Goal: Task Accomplishment & Management: Complete application form

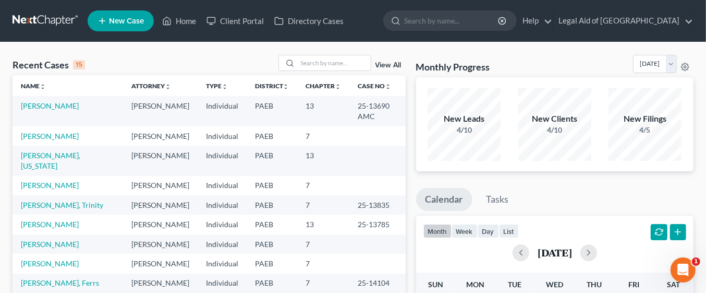
click at [126, 105] on td "[PERSON_NAME]" at bounding box center [160, 111] width 75 height 30
click at [325, 61] on input "search" at bounding box center [334, 62] width 73 height 15
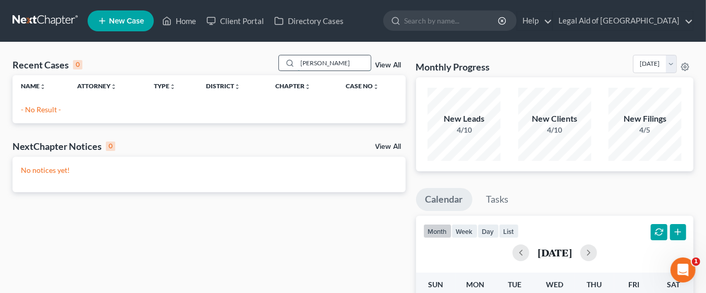
type input "[PERSON_NAME]"
click at [133, 22] on span "New Case" at bounding box center [126, 21] width 35 height 8
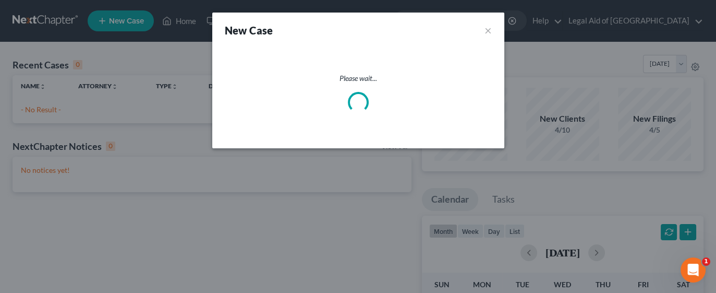
select select "67"
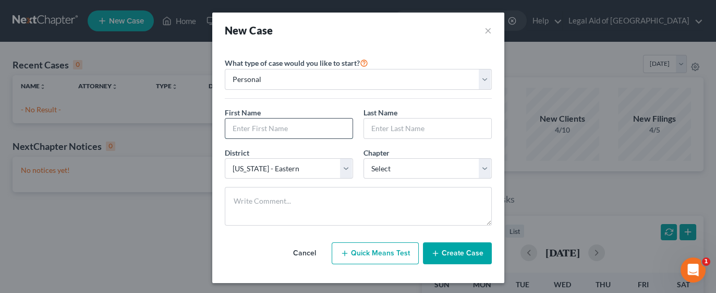
click at [277, 124] on input "text" at bounding box center [288, 128] width 127 height 20
click at [540, 182] on div "New Case × Please select case type * Bankruptcy Bankruptcy What type of case wo…" at bounding box center [358, 146] width 716 height 293
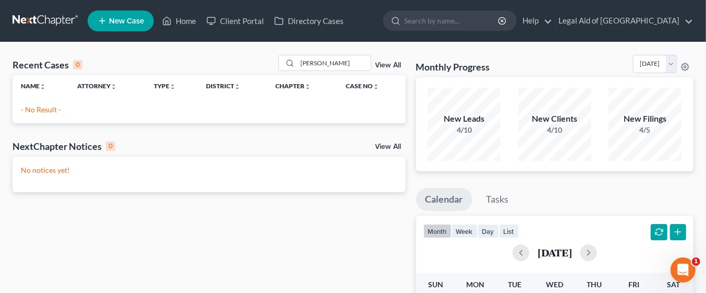
click at [349, 58] on input "[PERSON_NAME]" at bounding box center [334, 62] width 73 height 15
type input "B"
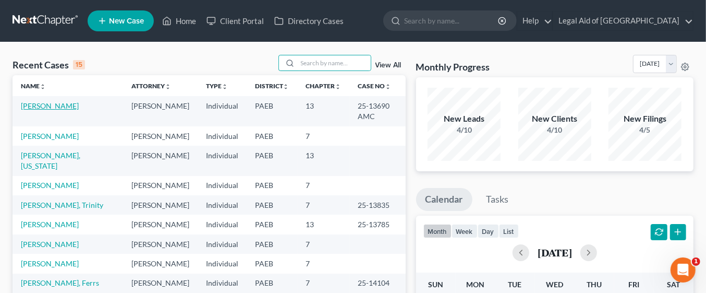
click at [65, 108] on link "[PERSON_NAME]" at bounding box center [50, 105] width 58 height 9
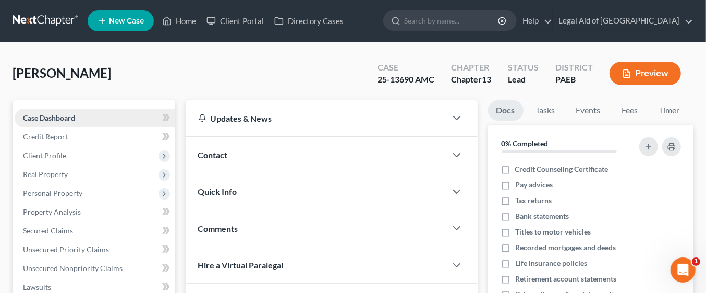
click at [118, 117] on link "Case Dashboard" at bounding box center [95, 117] width 161 height 19
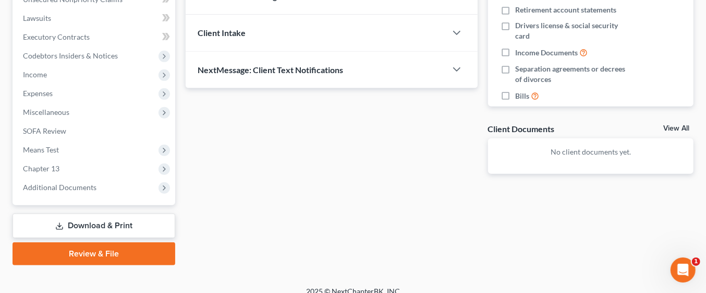
click at [109, 225] on link "Download & Print" at bounding box center [94, 225] width 163 height 25
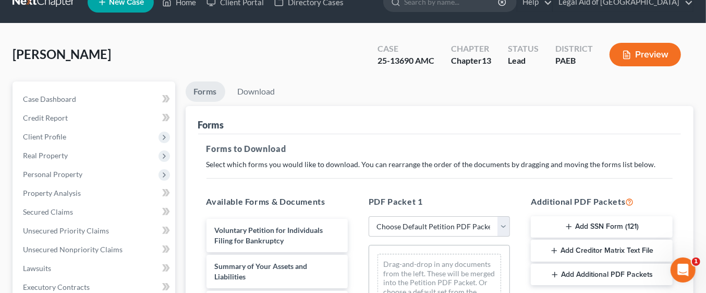
scroll to position [77, 0]
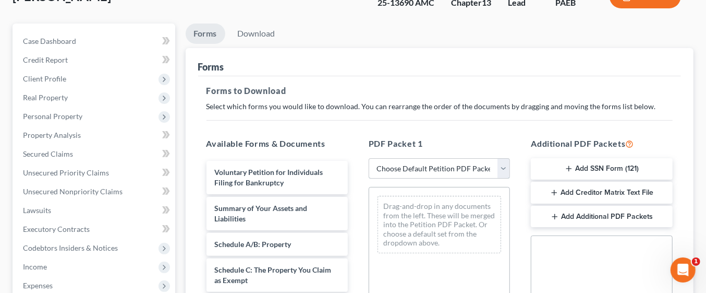
click at [504, 167] on select "Choose Default Petition PDF Packet Complete Bankruptcy Petition (all forms and …" at bounding box center [439, 168] width 141 height 21
select select "0"
click at [369, 158] on select "Choose Default Petition PDF Packet Complete Bankruptcy Petition (all forms and …" at bounding box center [439, 168] width 141 height 21
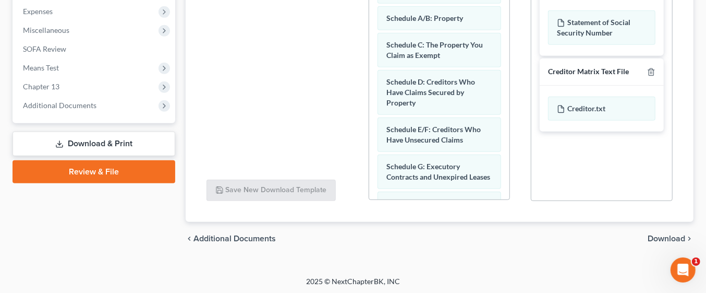
click at [670, 234] on span "Download" at bounding box center [667, 238] width 38 height 8
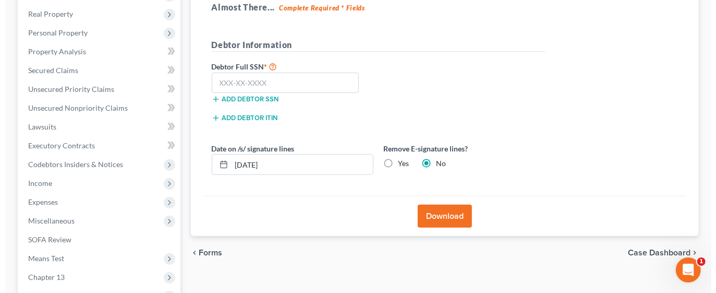
scroll to position [149, 0]
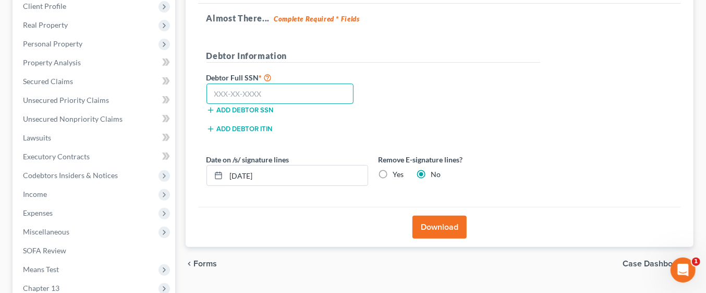
paste input "151-64-8653"
type input "151-64-8653"
click at [444, 228] on button "Download" at bounding box center [439, 226] width 54 height 23
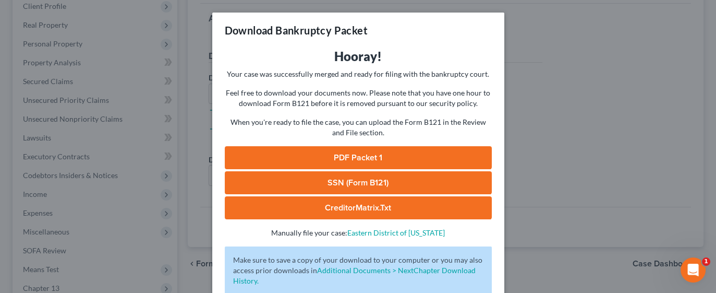
click at [387, 160] on link "PDF Packet 1" at bounding box center [358, 157] width 267 height 23
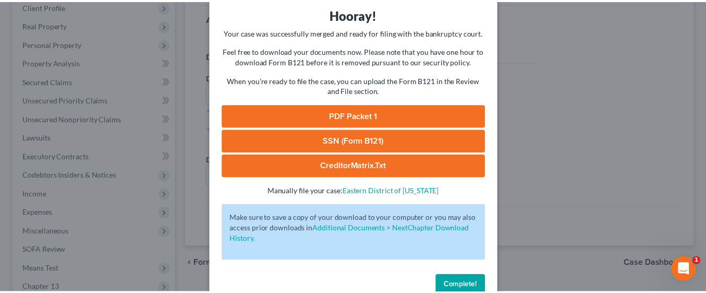
scroll to position [65, 0]
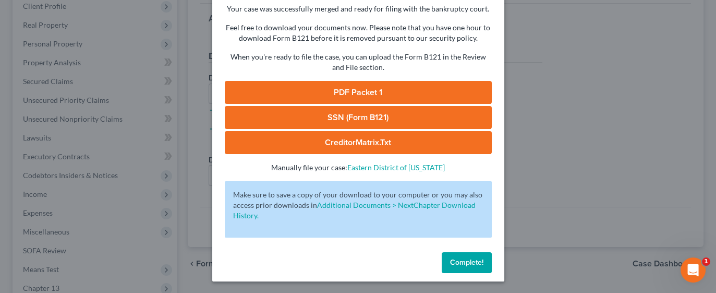
click at [465, 262] on span "Complete!" at bounding box center [466, 262] width 33 height 9
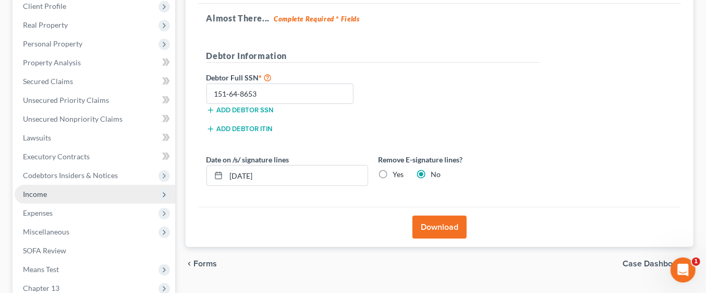
click at [67, 191] on span "Income" at bounding box center [95, 194] width 161 height 19
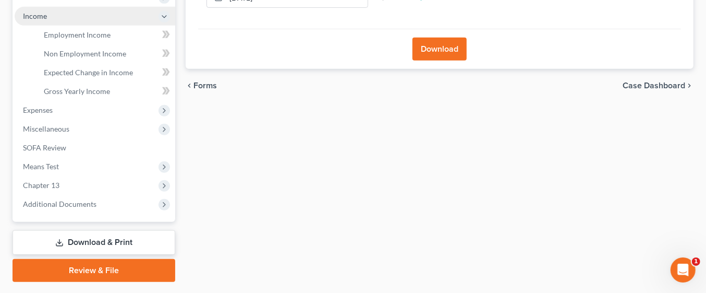
scroll to position [330, 0]
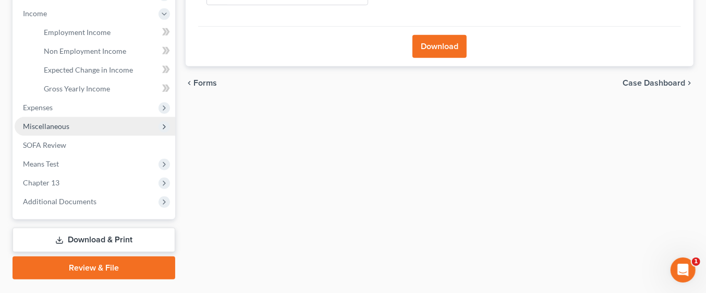
click at [81, 120] on span "Miscellaneous" at bounding box center [95, 126] width 161 height 19
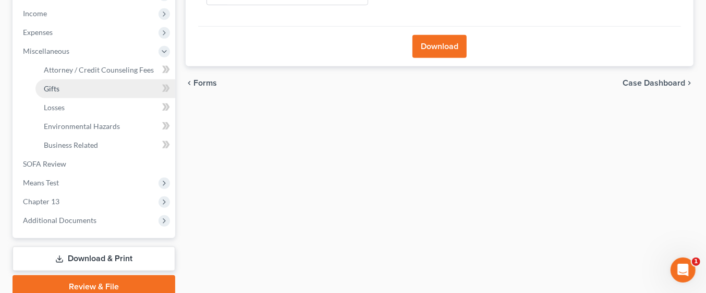
click at [81, 85] on link "Gifts" at bounding box center [105, 88] width 140 height 19
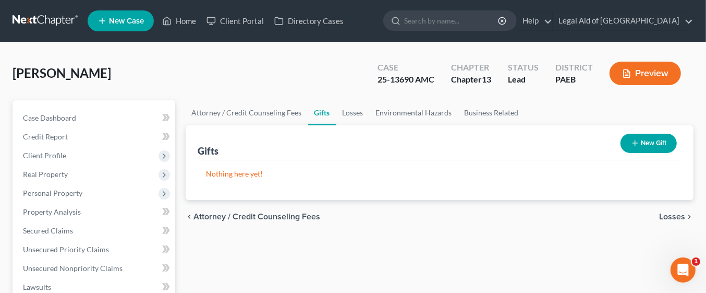
click at [654, 142] on button "New Gift" at bounding box center [648, 142] width 56 height 19
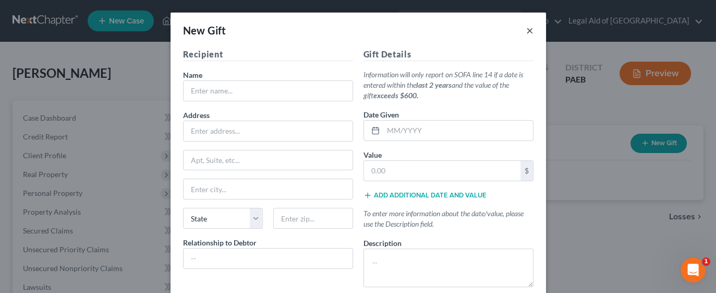
click at [526, 32] on button "×" at bounding box center [529, 30] width 7 height 13
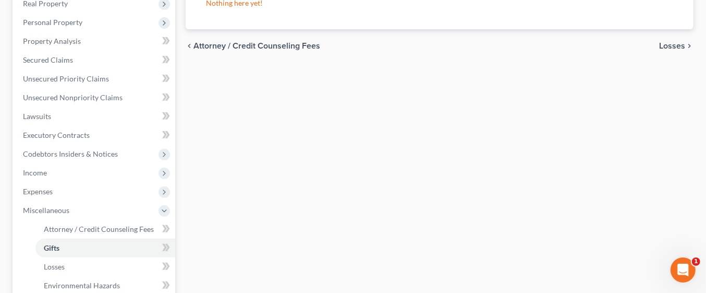
scroll to position [181, 0]
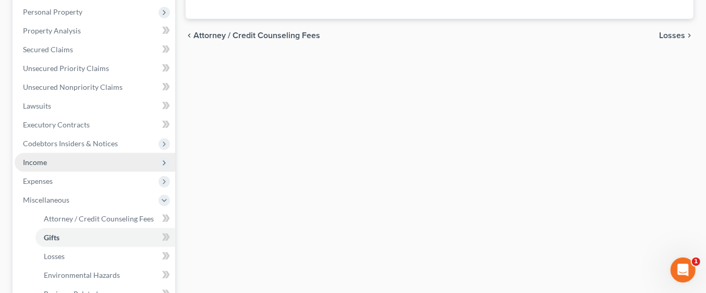
click at [58, 164] on span "Income" at bounding box center [95, 162] width 161 height 19
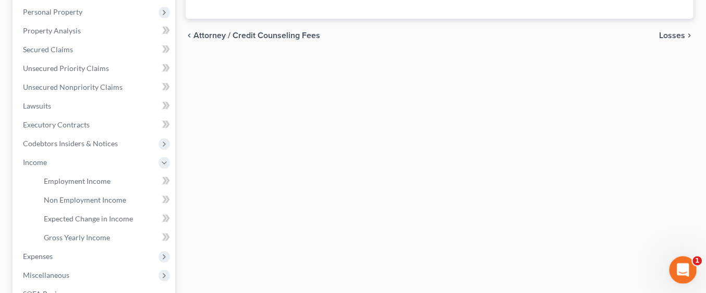
click at [682, 266] on icon "Open Intercom Messenger" at bounding box center [681, 268] width 7 height 8
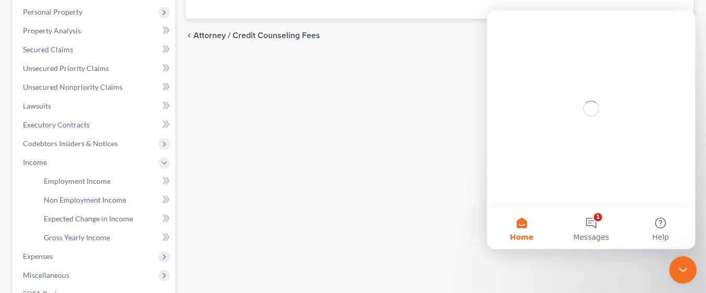
scroll to position [0, 0]
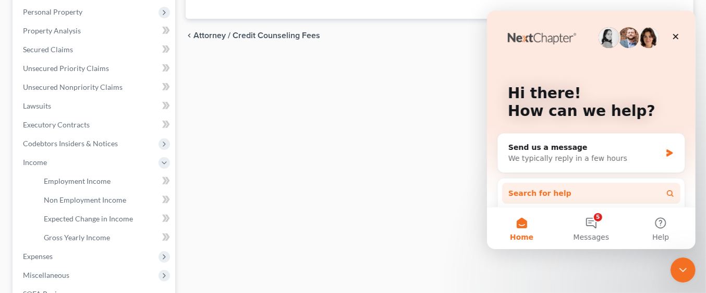
click at [583, 187] on button "Search for help" at bounding box center [591, 192] width 178 height 21
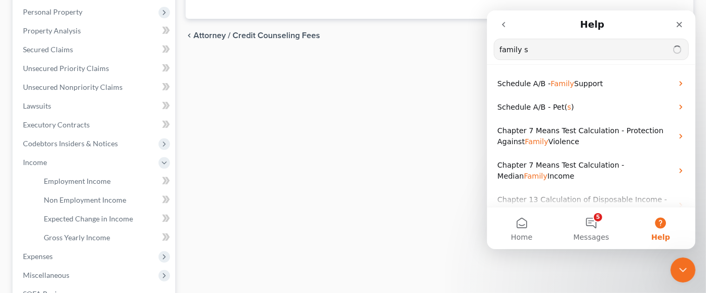
type input "family"
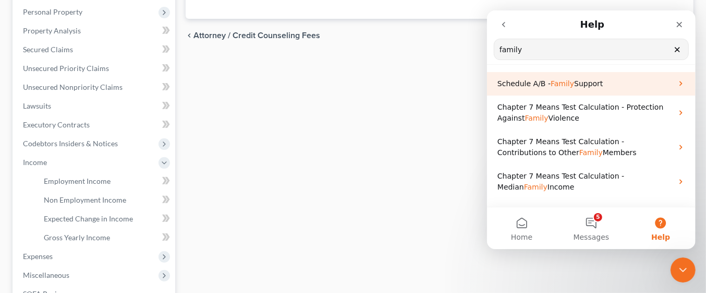
click at [592, 88] on p "Schedule A/B - Family Support" at bounding box center [584, 83] width 175 height 11
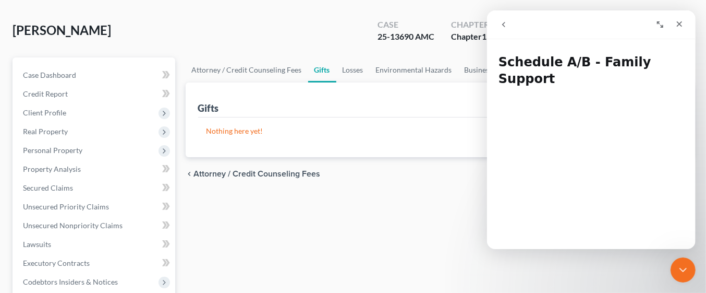
scroll to position [42, 0]
click at [62, 132] on span "Real Property" at bounding box center [45, 132] width 45 height 9
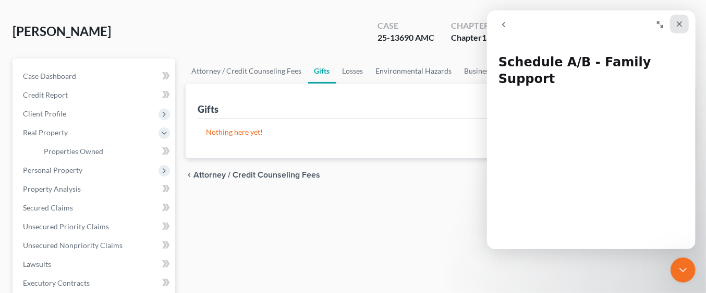
click at [678, 24] on icon "Close" at bounding box center [679, 24] width 6 height 6
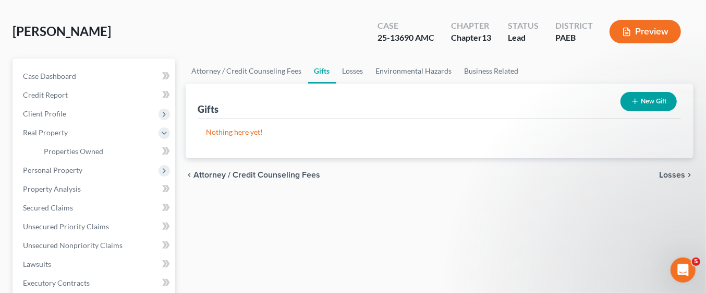
scroll to position [0, 0]
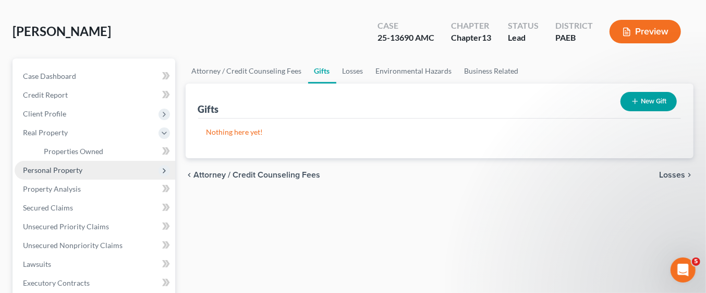
click at [69, 167] on span "Personal Property" at bounding box center [52, 169] width 59 height 9
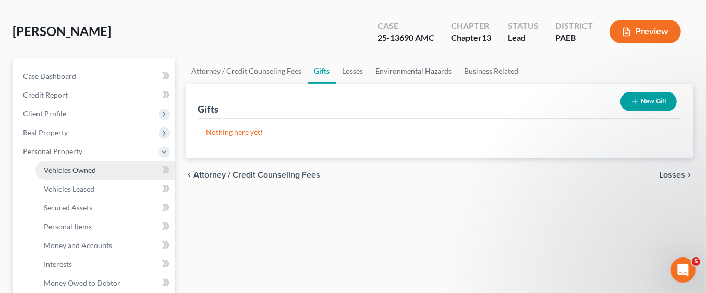
click at [105, 164] on link "Vehicles Owned" at bounding box center [105, 170] width 140 height 19
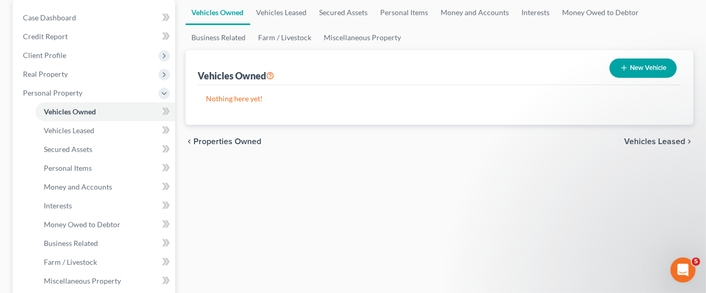
click at [674, 139] on span "Vehicles Leased" at bounding box center [654, 141] width 61 height 8
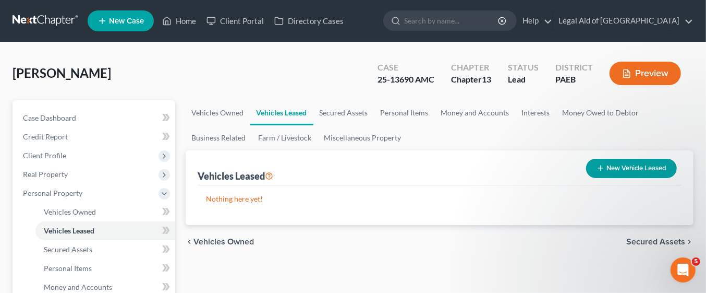
click at [675, 241] on span "Secured Assets" at bounding box center [655, 241] width 59 height 8
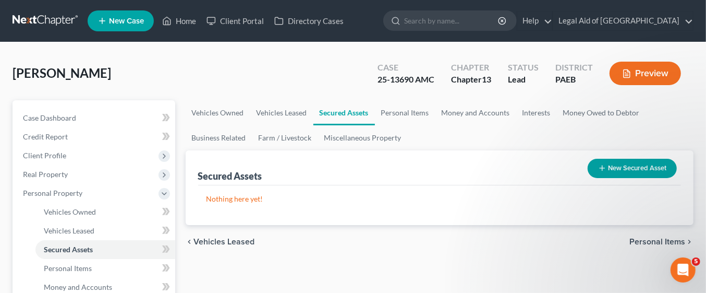
click at [665, 240] on span "Personal Items" at bounding box center [657, 241] width 56 height 8
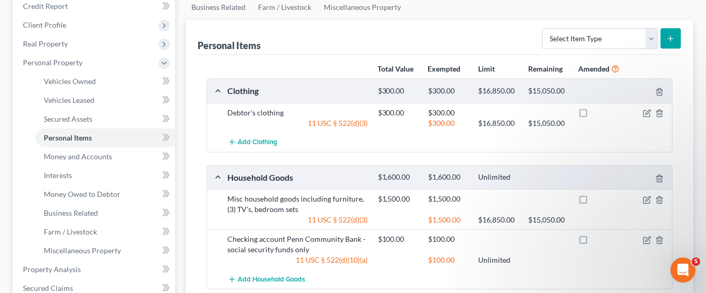
scroll to position [132, 0]
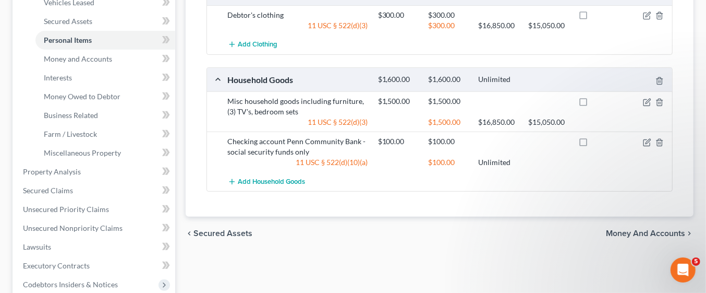
click at [663, 233] on span "Money and Accounts" at bounding box center [645, 233] width 79 height 8
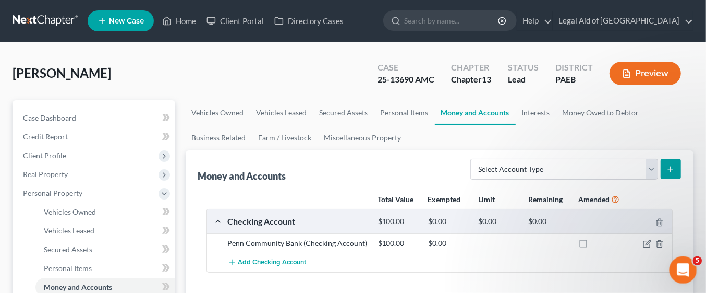
click at [693, 267] on div "Open Intercom Messenger" at bounding box center [681, 268] width 34 height 34
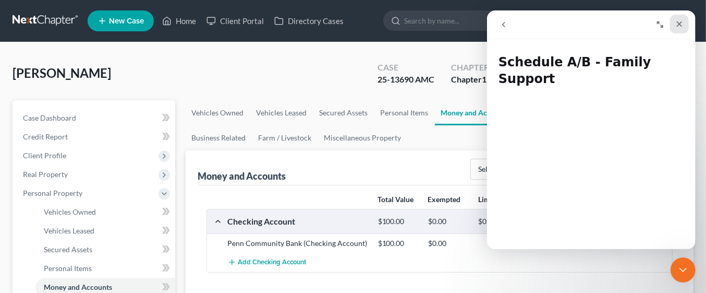
click at [678, 27] on icon "Close" at bounding box center [679, 24] width 8 height 8
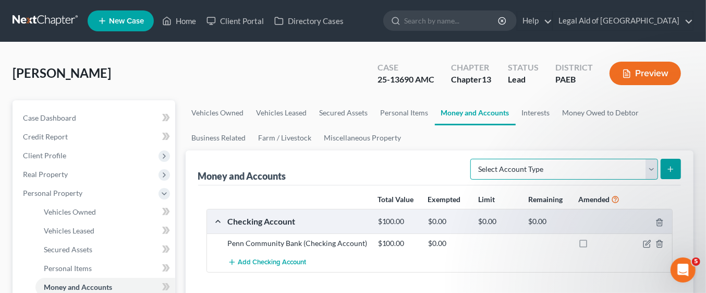
click at [652, 167] on select "Select Account Type Brokerage Cash on Hand Certificates of Deposit Checking Acc…" at bounding box center [564, 169] width 188 height 21
click at [442, 166] on div "Money and Accounts Select Account Type Brokerage Cash on Hand Certificates of D…" at bounding box center [439, 167] width 483 height 35
click at [542, 113] on link "Interests" at bounding box center [536, 112] width 41 height 25
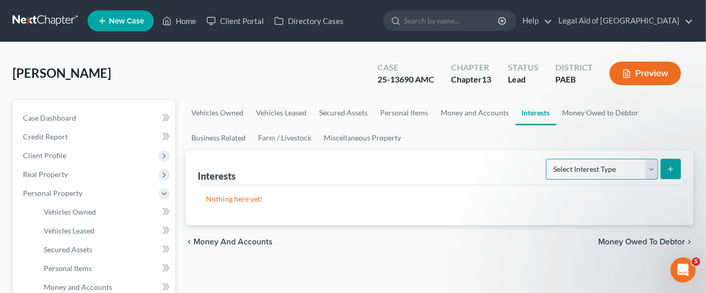
click at [653, 168] on select "Select Interest Type 401K Annuity Bond Education IRA Government Bond Government…" at bounding box center [602, 169] width 112 height 21
click at [595, 205] on div "Nothing here yet!" at bounding box center [439, 205] width 483 height 40
click at [612, 112] on link "Money Owed to Debtor" at bounding box center [600, 112] width 89 height 25
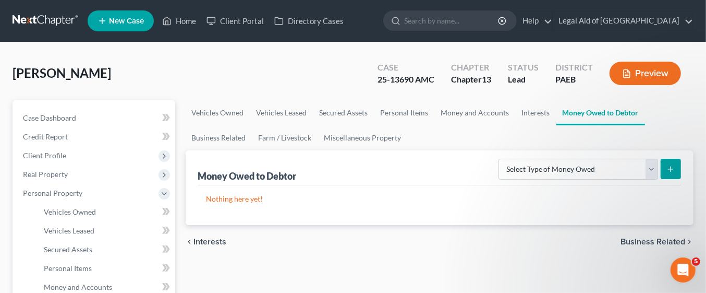
click at [671, 169] on line "submit" at bounding box center [670, 169] width 5 height 0
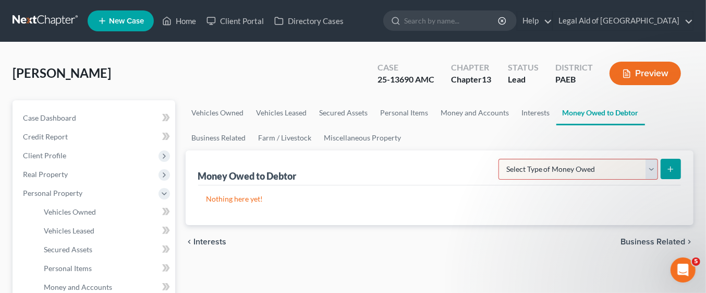
click at [652, 169] on select "Select Type of Money Owed Accounts Receivable Alimony Child Support Claims Agai…" at bounding box center [578, 169] width 160 height 21
click at [466, 201] on p "Nothing here yet!" at bounding box center [439, 198] width 467 height 10
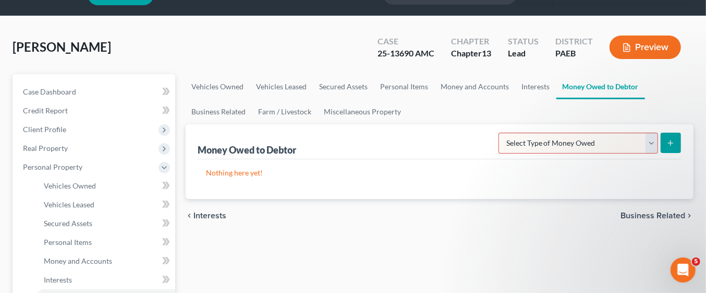
scroll to position [30, 0]
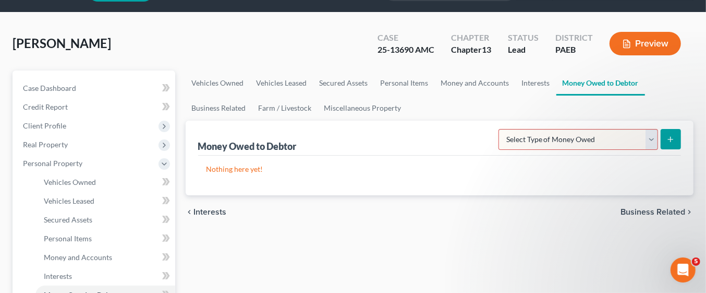
click at [607, 177] on div "Nothing here yet!" at bounding box center [439, 175] width 483 height 40
click at [656, 213] on span "Business Related" at bounding box center [652, 212] width 65 height 8
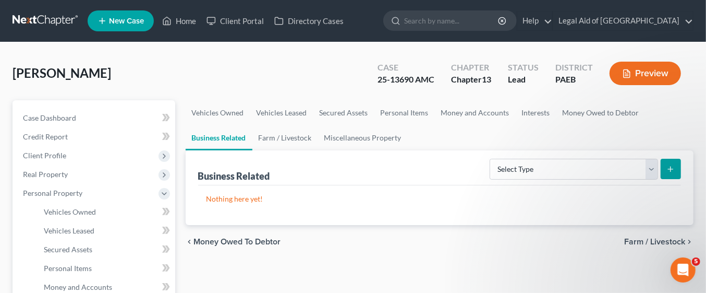
click at [670, 238] on span "Farm / Livestock" at bounding box center [654, 241] width 61 height 8
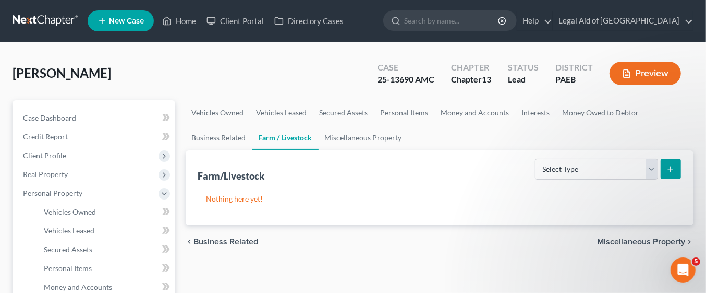
click at [668, 241] on span "Miscellaneous Property" at bounding box center [641, 241] width 88 height 8
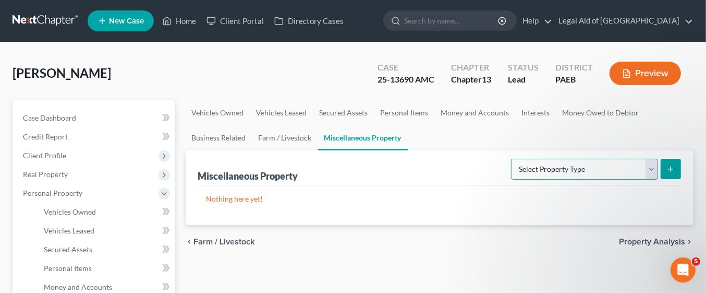
click at [653, 167] on select "Select Property Type Assigned for Creditor Benefit [DATE] Holding for Another N…" at bounding box center [584, 169] width 147 height 21
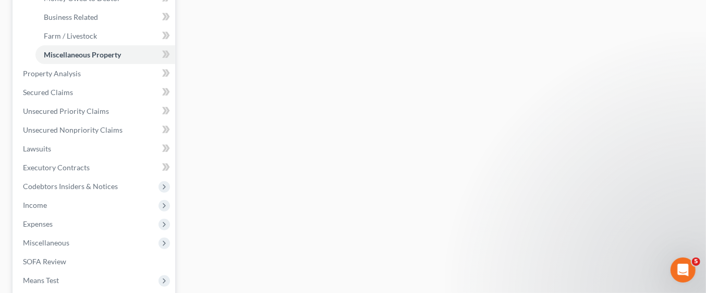
scroll to position [328, 0]
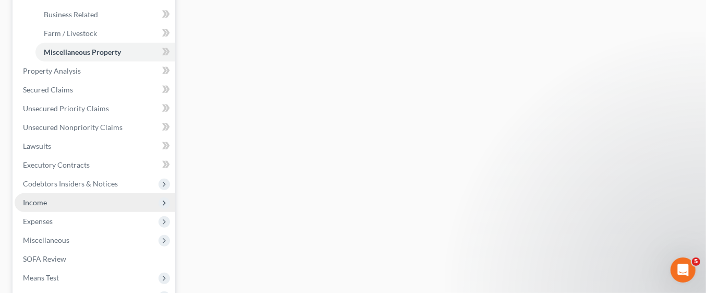
click at [91, 203] on span "Income" at bounding box center [95, 202] width 161 height 19
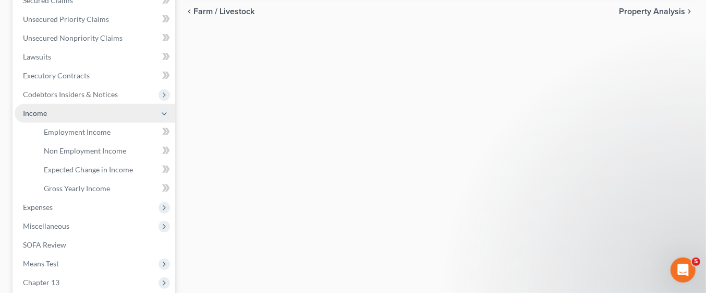
scroll to position [227, 0]
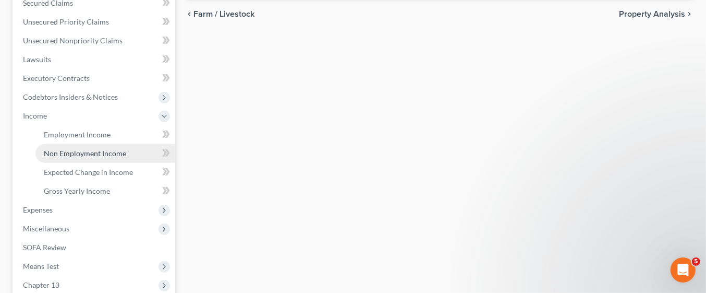
click at [107, 151] on span "Non Employment Income" at bounding box center [85, 153] width 82 height 9
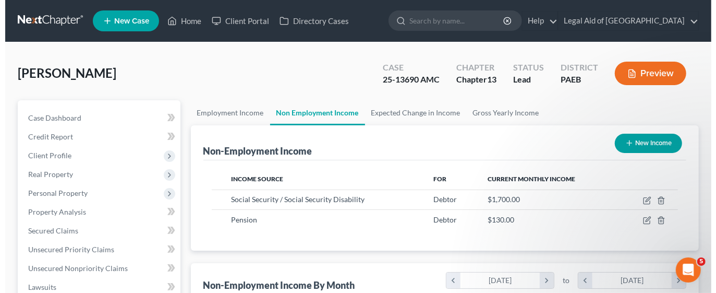
scroll to position [185, 284]
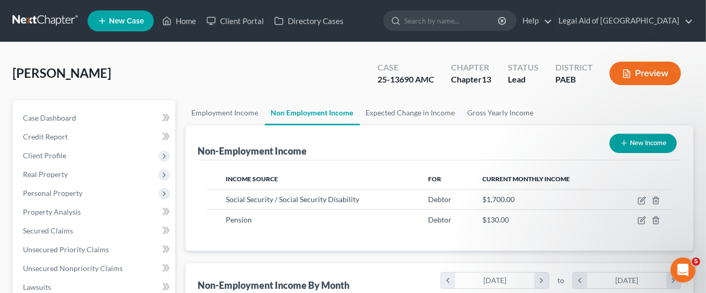
click at [652, 144] on button "New Income" at bounding box center [643, 142] width 67 height 19
select select "0"
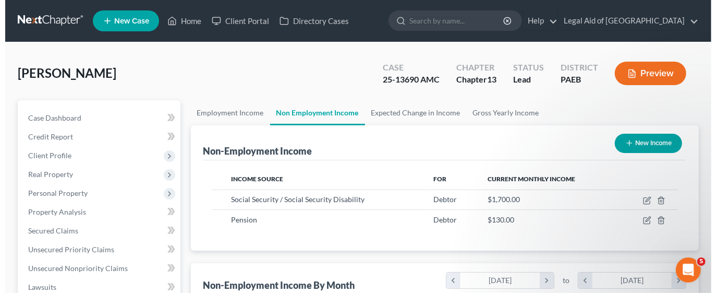
scroll to position [185, 288]
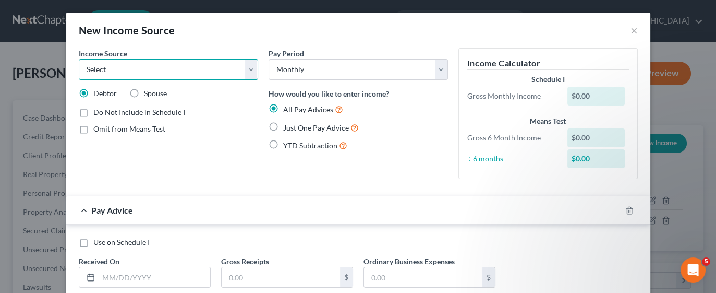
click at [242, 72] on select "Select Unemployment Disability (from employer) Pension Retirement Social Securi…" at bounding box center [168, 69] width 179 height 21
select select "7"
click at [79, 59] on select "Select Unemployment Disability (from employer) Pension Retirement Social Securi…" at bounding box center [168, 69] width 179 height 21
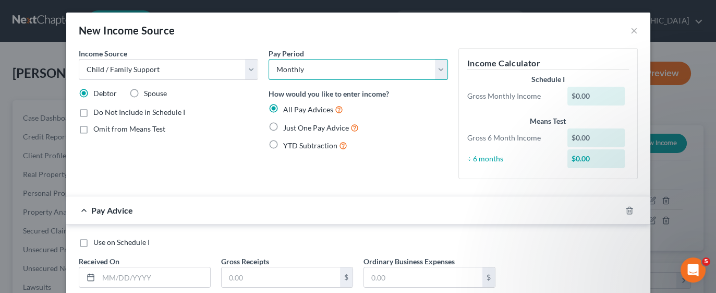
click at [440, 67] on select "Select Monthly Twice Monthly Every Other Week Weekly" at bounding box center [358, 69] width 179 height 21
click at [436, 69] on select "Select Monthly Twice Monthly Every Other Week Weekly" at bounding box center [358, 69] width 179 height 21
click at [590, 96] on div "$0.00" at bounding box center [595, 96] width 57 height 19
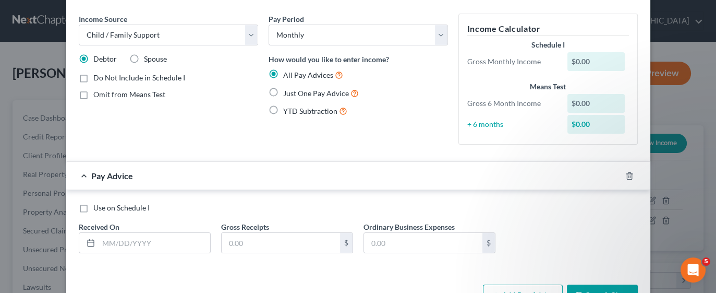
scroll to position [67, 0]
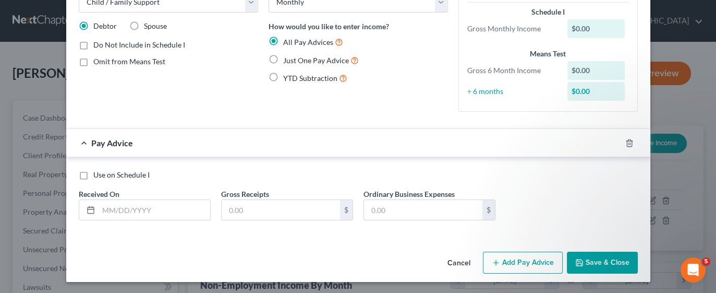
click at [93, 175] on label "Use on Schedule I" at bounding box center [121, 174] width 56 height 10
click at [98, 175] on input "Use on Schedule I" at bounding box center [101, 172] width 7 height 7
checkbox input "true"
click at [156, 205] on input "text" at bounding box center [155, 210] width 112 height 20
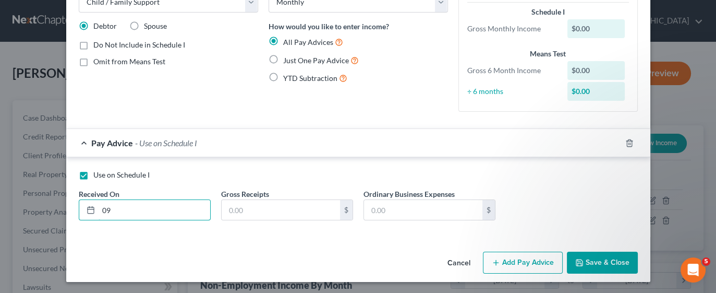
type input "[DATE]"
click at [290, 204] on input "text" at bounding box center [281, 210] width 118 height 20
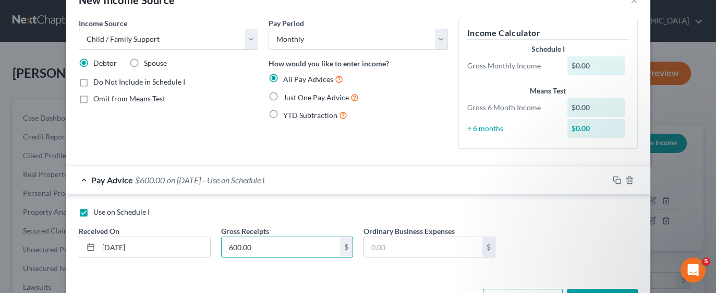
scroll to position [0, 0]
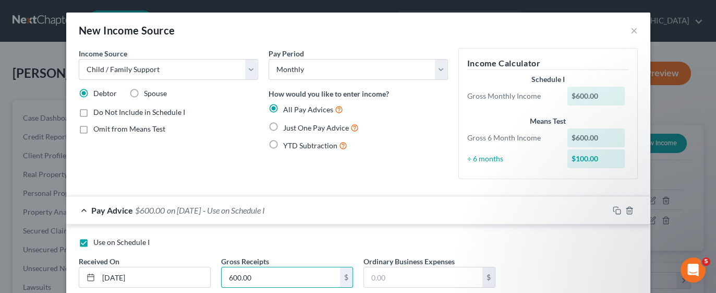
type input "600.00"
click at [283, 127] on label "Just One Pay Advice" at bounding box center [321, 127] width 76 height 12
click at [287, 127] on input "Just One Pay Advice" at bounding box center [290, 124] width 7 height 7
radio input "true"
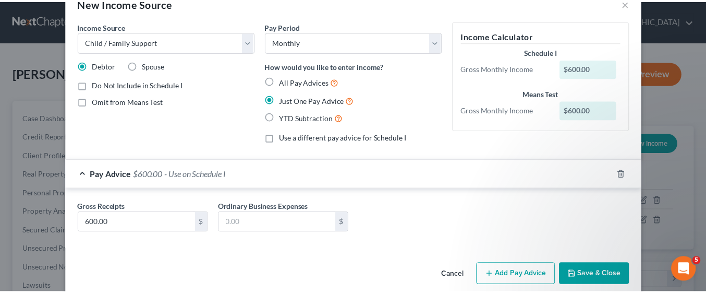
scroll to position [40, 0]
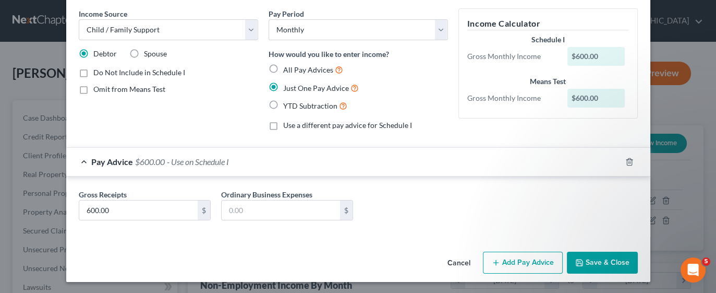
click at [592, 261] on button "Save & Close" at bounding box center [602, 262] width 71 height 22
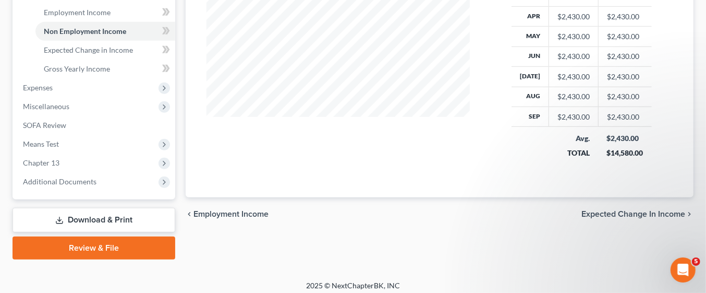
scroll to position [354, 0]
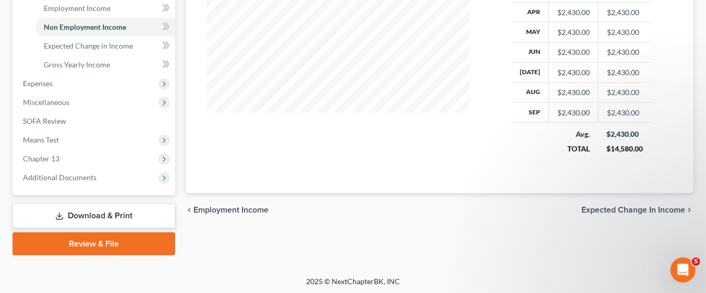
click at [640, 206] on span "Expected Change in Income" at bounding box center [633, 209] width 104 height 8
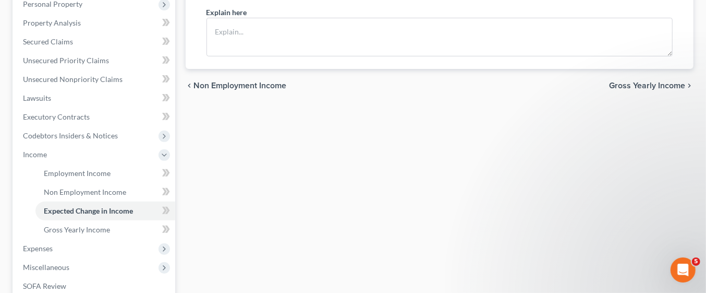
scroll to position [189, 0]
click at [102, 229] on span "Gross Yearly Income" at bounding box center [77, 228] width 66 height 9
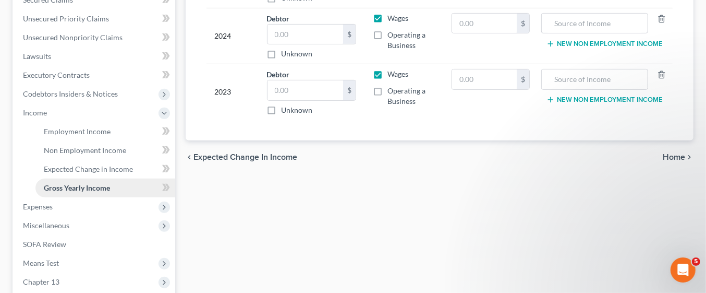
scroll to position [245, 0]
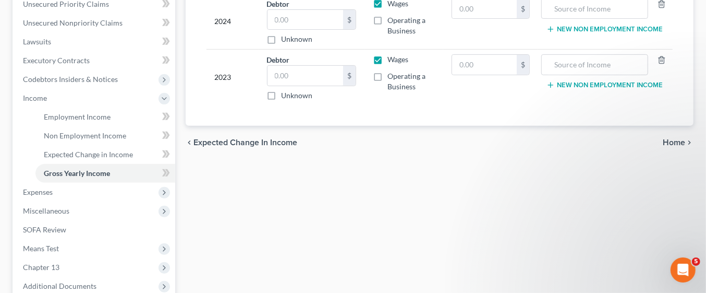
click at [672, 138] on span "Home" at bounding box center [674, 142] width 22 height 8
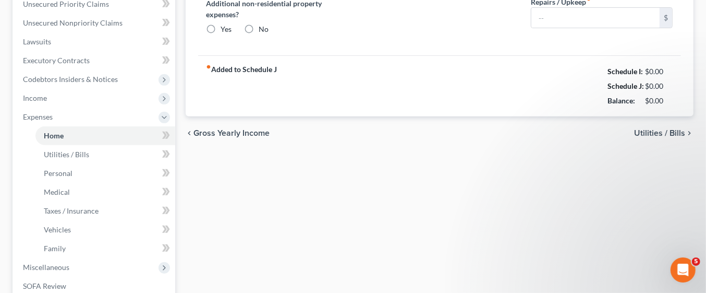
type input "590.00"
type input "0.00"
radio input "true"
type input "120.00"
type input "85.00"
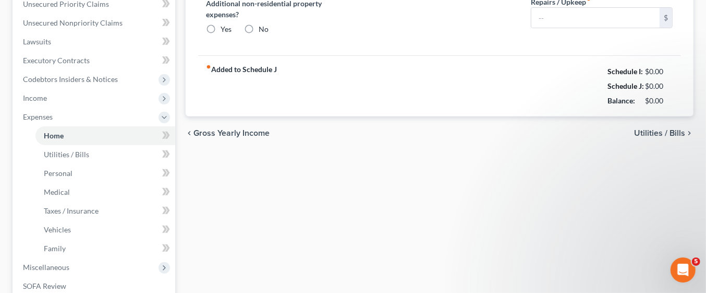
type input "0.00"
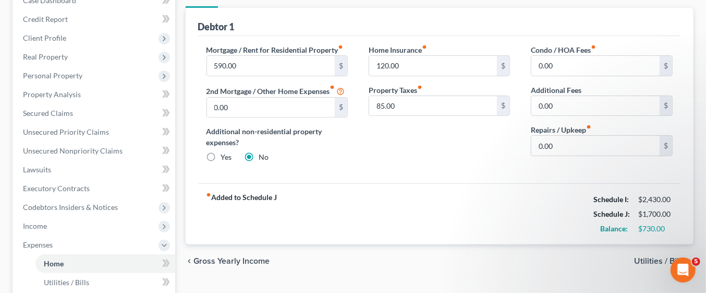
scroll to position [116, 0]
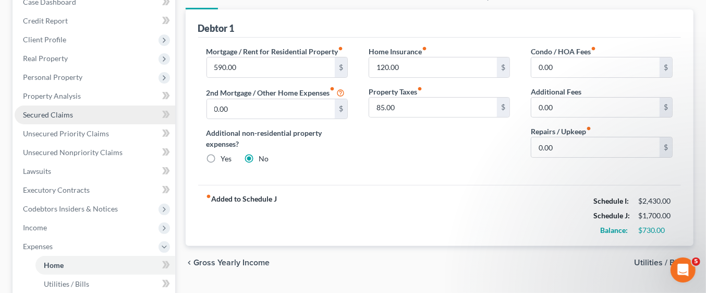
click at [86, 111] on link "Secured Claims" at bounding box center [95, 114] width 161 height 19
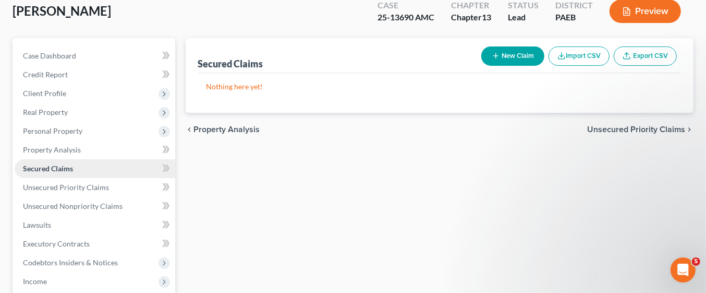
scroll to position [64, 0]
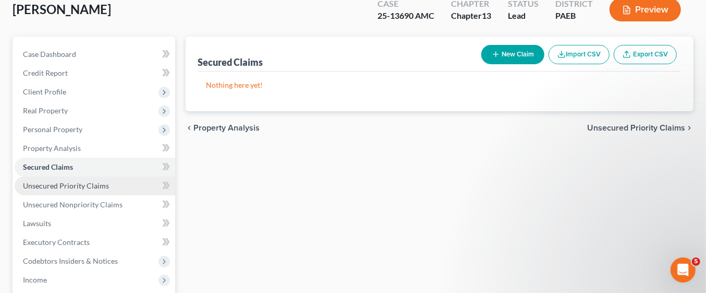
click at [128, 181] on link "Unsecured Priority Claims" at bounding box center [95, 185] width 161 height 19
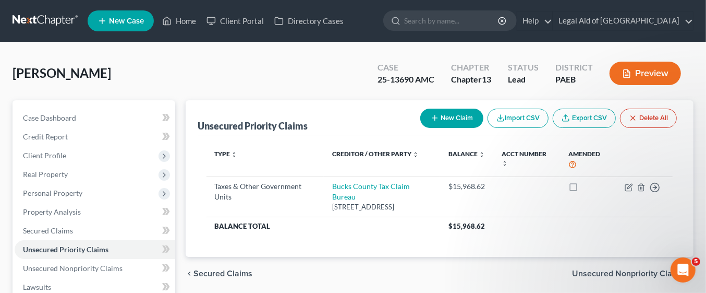
click at [461, 117] on button "New Claim" at bounding box center [451, 117] width 63 height 19
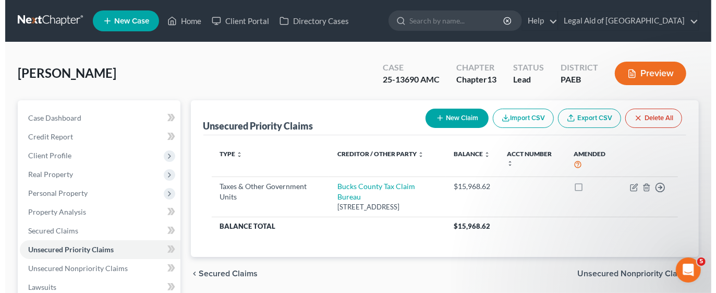
select select "0"
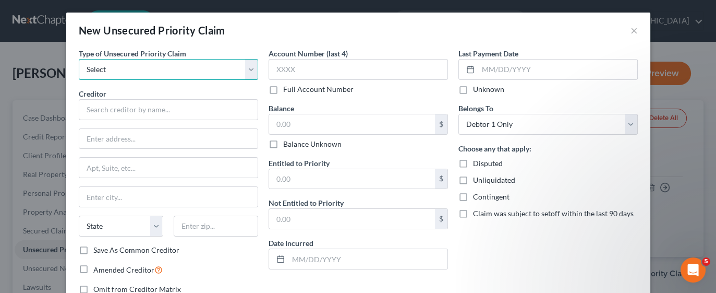
click at [246, 67] on select "Select Taxes & Other Government Units Domestic Support Obligations Extensions o…" at bounding box center [168, 69] width 179 height 21
select select "0"
click at [79, 59] on select "Select Taxes & Other Government Units Domestic Support Obligations Extensions o…" at bounding box center [168, 69] width 179 height 21
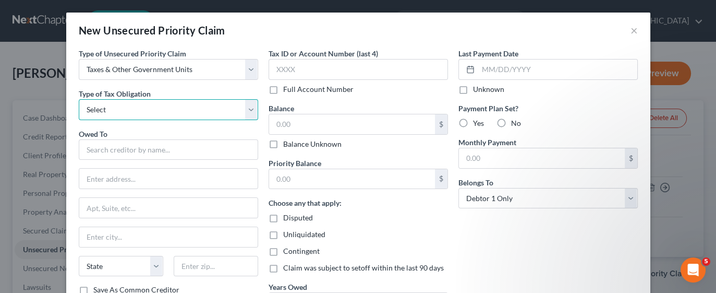
click at [250, 111] on select "Select Federal City State Franchise Tax Board Other" at bounding box center [168, 109] width 179 height 21
select select "1"
click at [79, 99] on select "Select Federal City State Franchise Tax Board Other" at bounding box center [168, 109] width 179 height 21
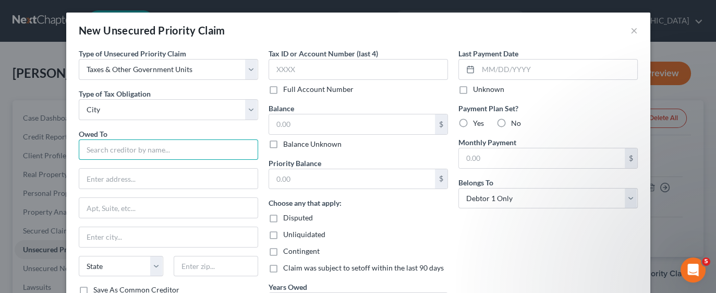
click at [187, 150] on input "text" at bounding box center [168, 149] width 179 height 21
type input "Township of Bensalem-Water Authority"
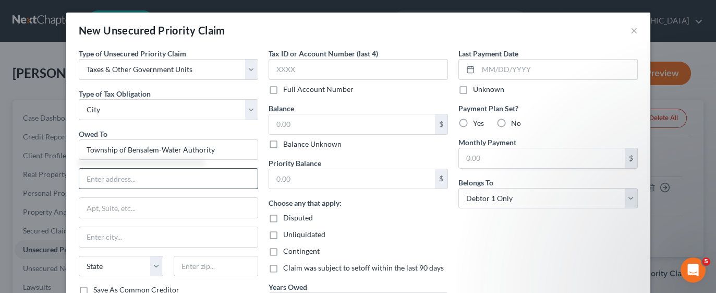
click at [136, 175] on input "text" at bounding box center [168, 178] width 178 height 20
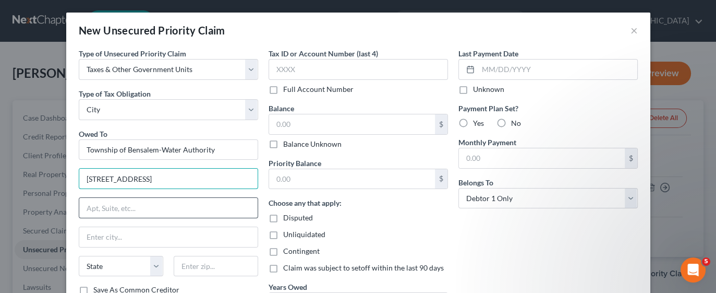
type input "[STREET_ADDRESS]"
click at [152, 202] on input "text" at bounding box center [168, 208] width 178 height 20
click at [120, 264] on select "State [US_STATE] AK AR AZ CA CO CT DE DC [GEOGRAPHIC_DATA] [GEOGRAPHIC_DATA] GU…" at bounding box center [121, 265] width 84 height 21
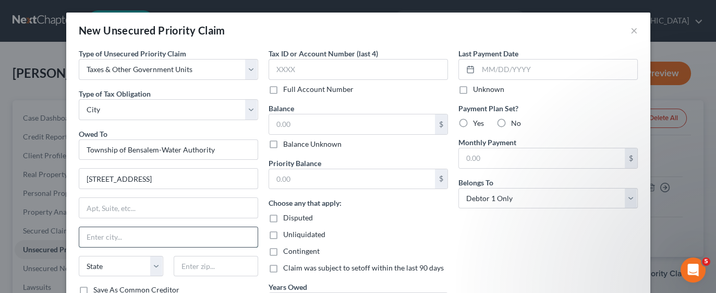
click at [225, 233] on input "text" at bounding box center [168, 237] width 178 height 20
type input "Bensalem"
select select "39"
type input "19020"
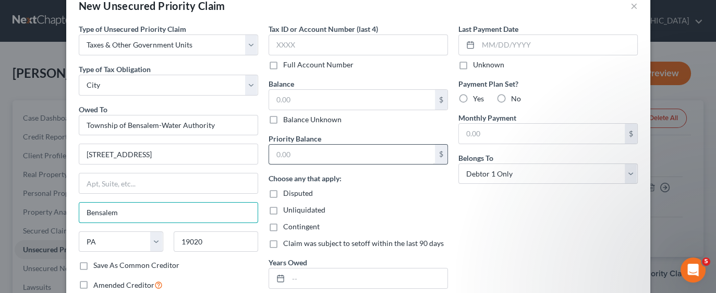
scroll to position [18, 0]
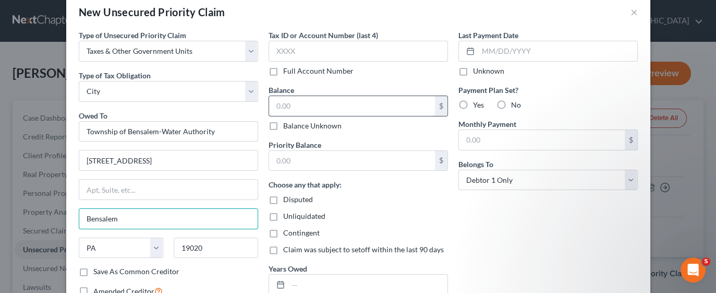
type input "Bensalem"
click at [384, 104] on input "text" at bounding box center [352, 106] width 166 height 20
type input "20,000"
click at [283, 125] on label "Balance Unknown" at bounding box center [312, 125] width 58 height 10
click at [287, 125] on input "Balance Unknown" at bounding box center [290, 123] width 7 height 7
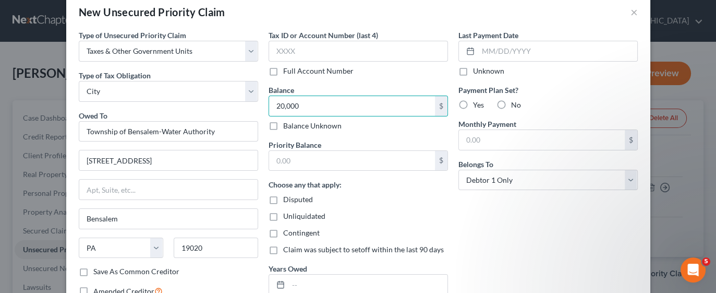
checkbox input "true"
type input "0.00"
click at [473, 102] on label "Yes" at bounding box center [478, 105] width 11 height 10
click at [477, 102] on input "Yes" at bounding box center [480, 103] width 7 height 7
radio input "true"
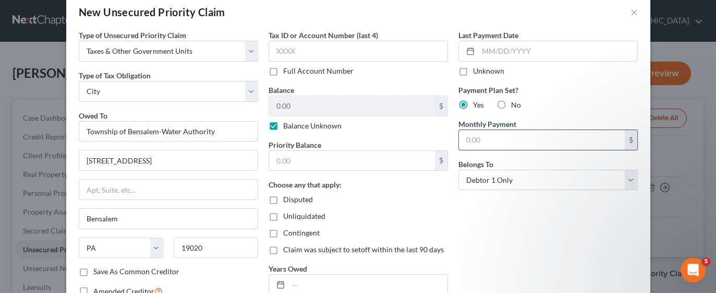
click at [547, 139] on input "text" at bounding box center [542, 140] width 166 height 20
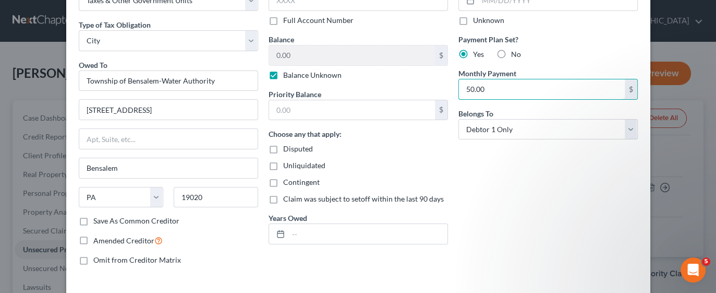
scroll to position [113, 0]
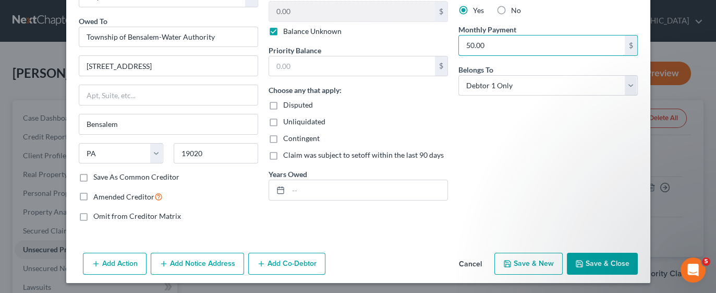
type input "50.00"
click at [535, 257] on button "Save & New" at bounding box center [528, 263] width 68 height 22
select select "0"
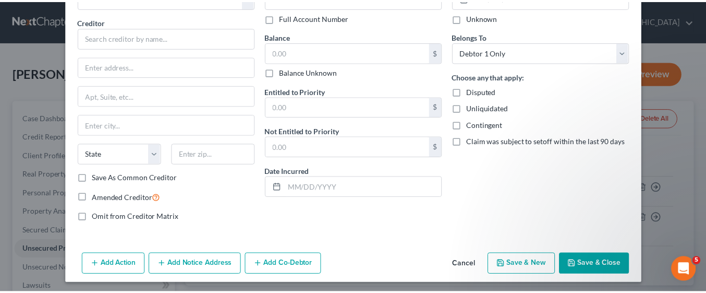
scroll to position [73, 0]
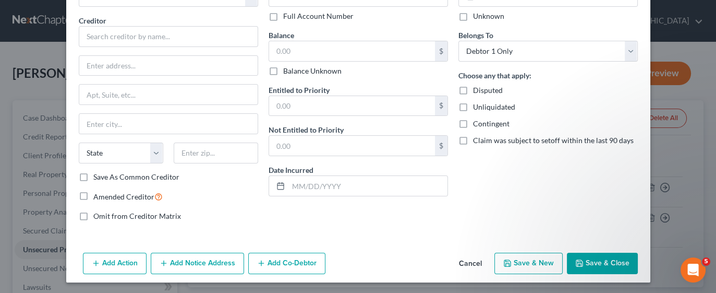
click at [471, 259] on button "Cancel" at bounding box center [471, 263] width 40 height 21
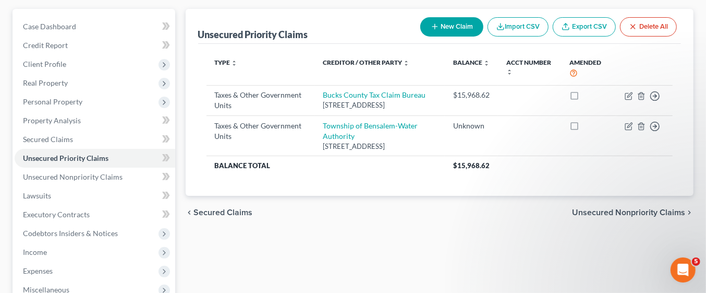
scroll to position [91, 0]
click at [80, 102] on span "Personal Property" at bounding box center [52, 101] width 59 height 9
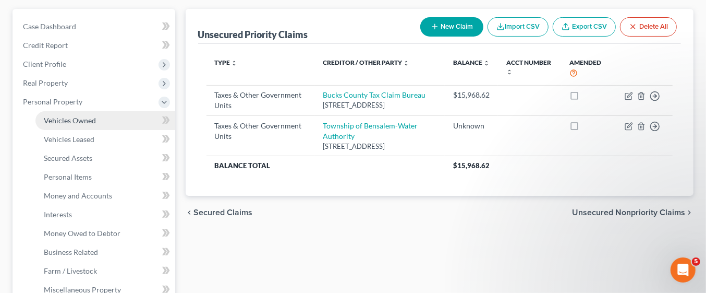
click at [112, 120] on link "Vehicles Owned" at bounding box center [105, 120] width 140 height 19
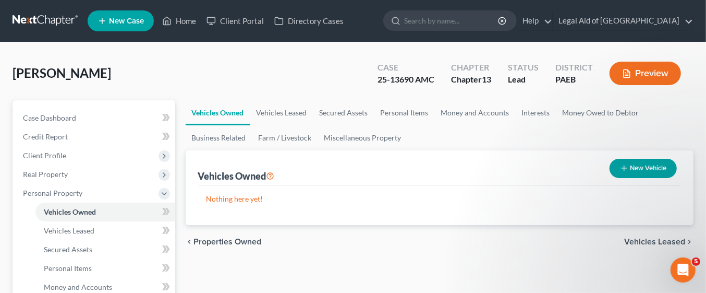
click at [650, 169] on button "New Vehicle" at bounding box center [643, 168] width 67 height 19
select select "0"
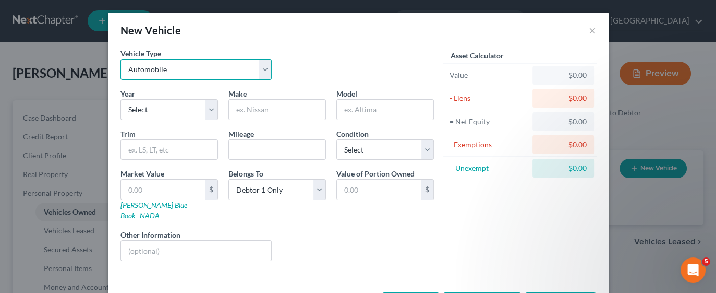
click at [257, 69] on select "Select Automobile Truck Trailer Watercraft Aircraft Motor Home Atv Other Vehicle" at bounding box center [196, 69] width 152 height 21
select select "7"
click at [120, 59] on select "Select Automobile Truck Trailer Watercraft Aircraft Motor Home Atv Other Vehicle" at bounding box center [196, 69] width 152 height 21
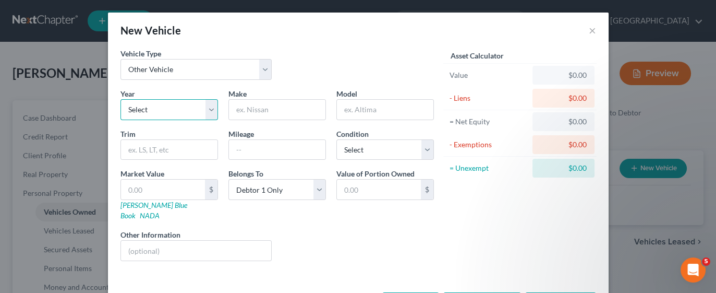
click at [209, 106] on select "Select 2026 2025 2024 2023 2022 2021 2020 2019 2018 2017 2016 2015 2014 2013 20…" at bounding box center [169, 109] width 98 height 21
select select "16"
click at [209, 248] on input "text" at bounding box center [196, 250] width 151 height 20
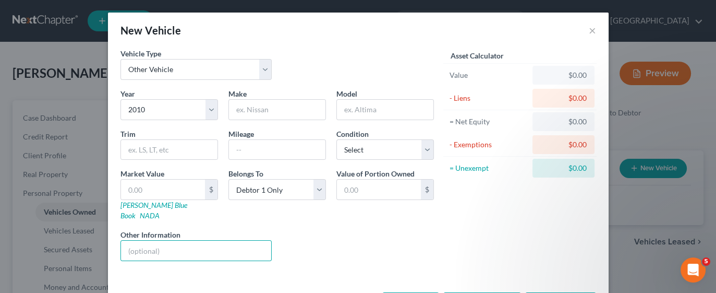
click at [325, 55] on div "Vehicle Type Select Automobile Truck Trailer Watercraft Aircraft Motor Home Atv…" at bounding box center [277, 68] width 324 height 40
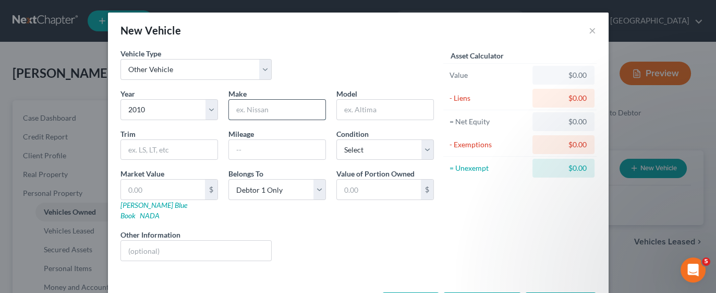
click at [258, 109] on input "text" at bounding box center [277, 110] width 96 height 20
type input "Skyline"
click at [185, 190] on input "text" at bounding box center [163, 189] width 84 height 20
type input "6"
type input "6.00"
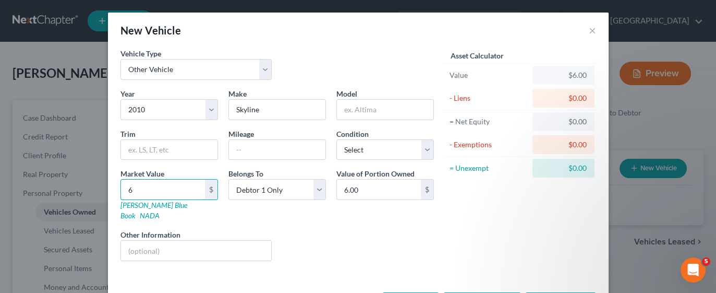
type input "60"
type input "60.00"
type input "600"
type input "600.00"
type input "6000"
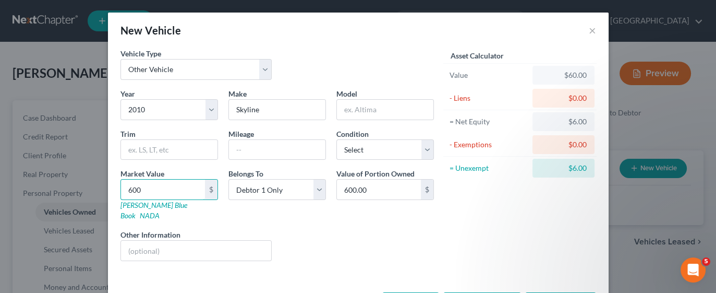
type input "6,000.00"
type input "6,0000"
type input "60,000.00"
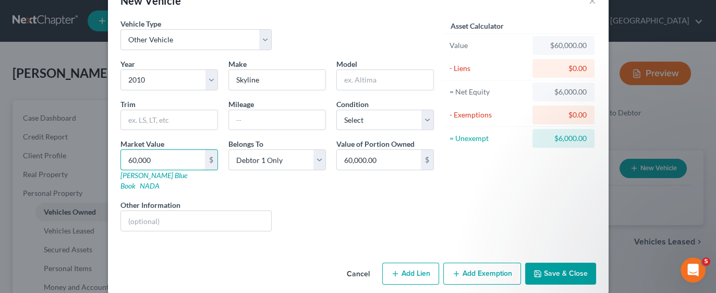
type input "60,000"
click at [486, 262] on button "Add Exemption" at bounding box center [482, 273] width 78 height 22
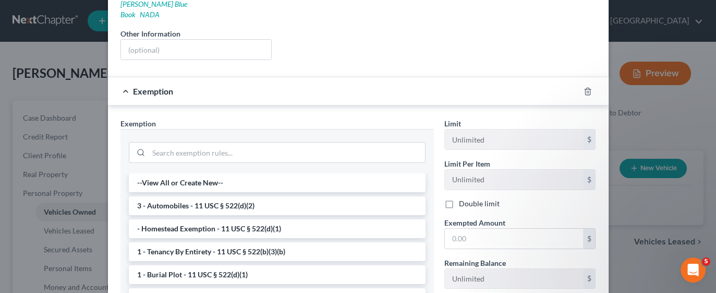
scroll to position [202, 0]
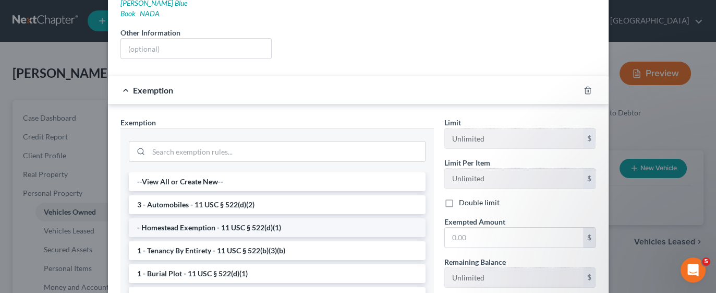
click at [265, 218] on li "- Homestead Exemption - 11 USC § 522(d)(1)" at bounding box center [277, 227] width 297 height 19
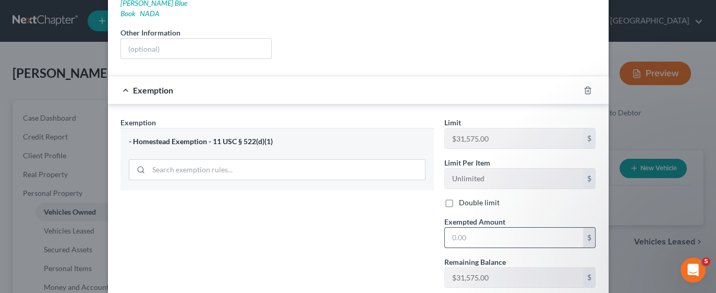
click at [504, 227] on input "text" at bounding box center [514, 237] width 138 height 20
type input "31,575.00"
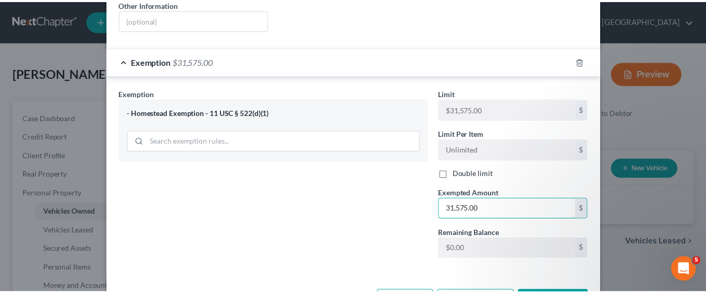
scroll to position [257, 0]
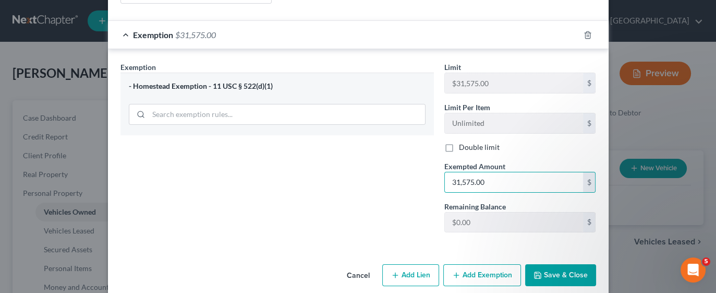
click at [554, 264] on button "Save & Close" at bounding box center [560, 275] width 71 height 22
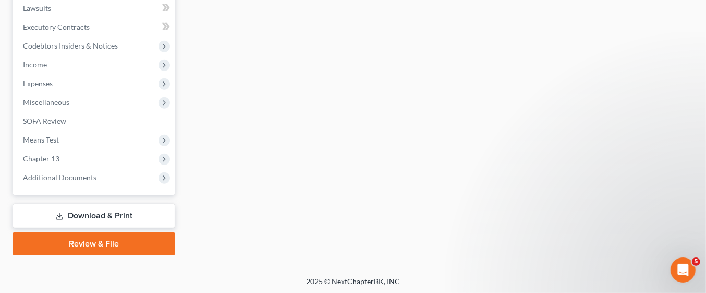
click at [124, 211] on link "Download & Print" at bounding box center [94, 215] width 163 height 25
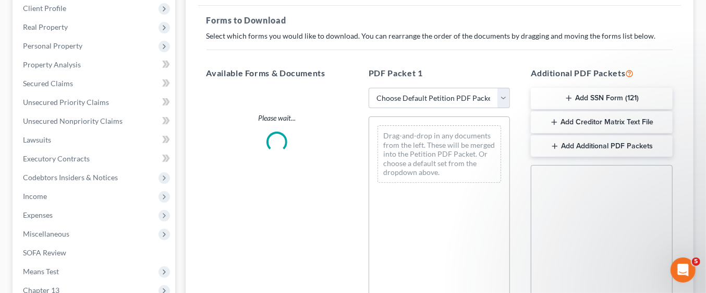
scroll to position [152, 0]
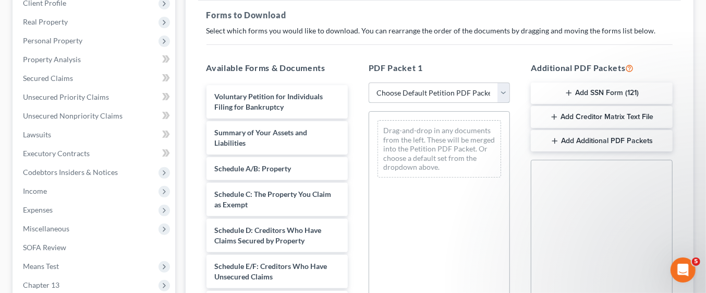
click at [508, 91] on select "Choose Default Petition PDF Packet Complete Bankruptcy Petition (all forms and …" at bounding box center [439, 92] width 141 height 21
select select "0"
click at [369, 82] on select "Choose Default Petition PDF Packet Complete Bankruptcy Petition (all forms and …" at bounding box center [439, 92] width 141 height 21
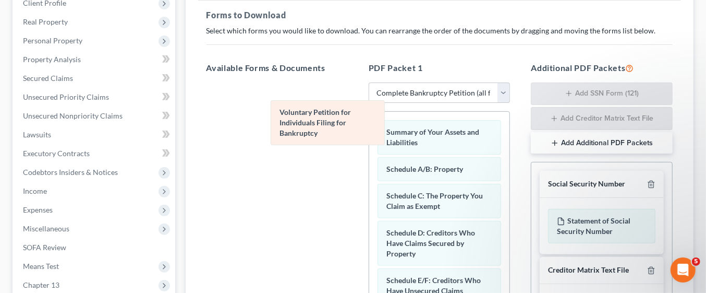
drag, startPoint x: 408, startPoint y: 150, endPoint x: 283, endPoint y: 124, distance: 127.2
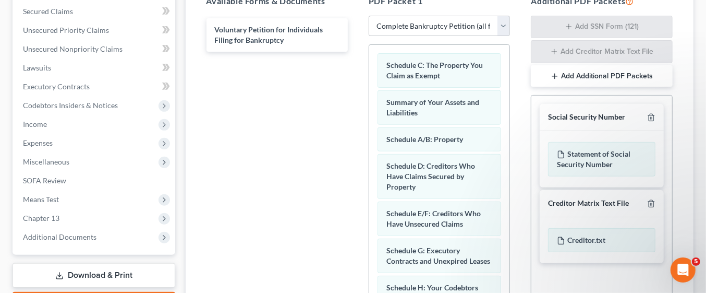
scroll to position [193, 0]
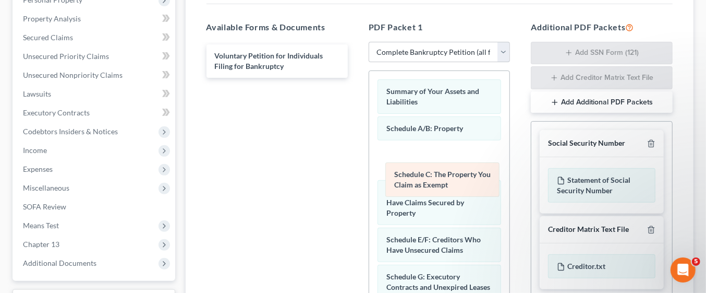
drag, startPoint x: 436, startPoint y: 87, endPoint x: 444, endPoint y: 172, distance: 85.4
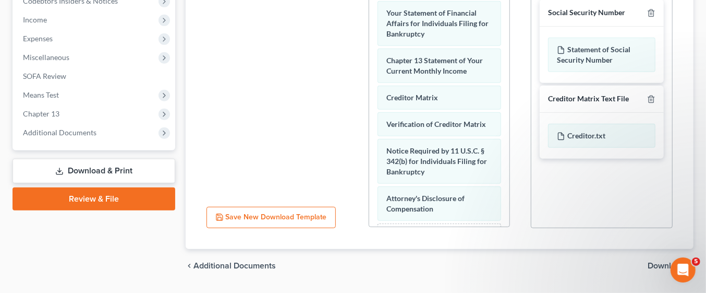
scroll to position [313, 0]
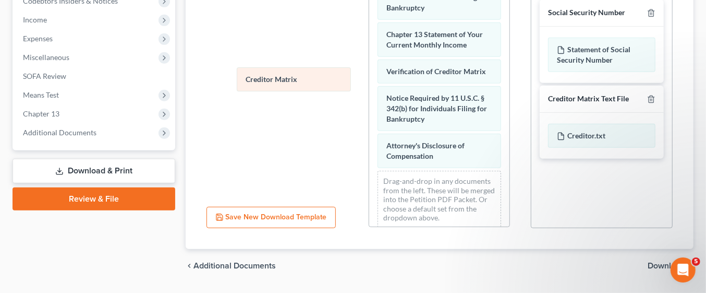
drag, startPoint x: 412, startPoint y: 86, endPoint x: 271, endPoint y: 77, distance: 141.0
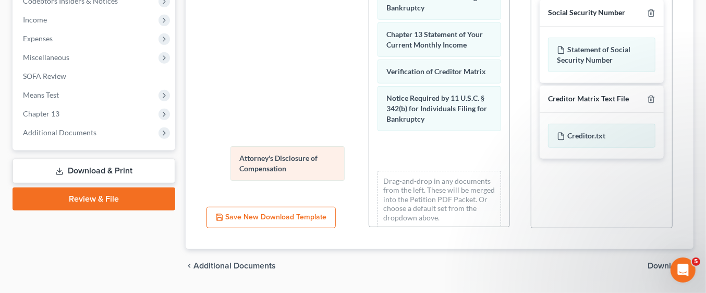
drag, startPoint x: 430, startPoint y: 172, endPoint x: 283, endPoint y: 159, distance: 147.6
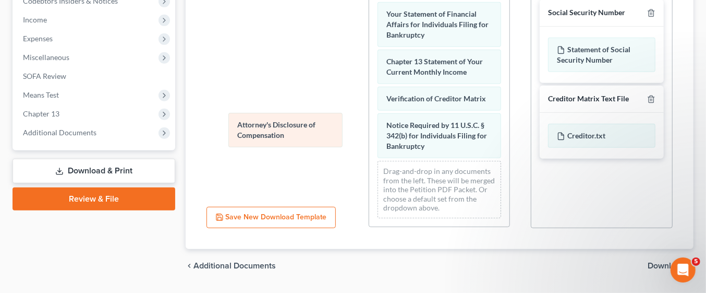
drag, startPoint x: 397, startPoint y: 184, endPoint x: 246, endPoint y: 136, distance: 158.0
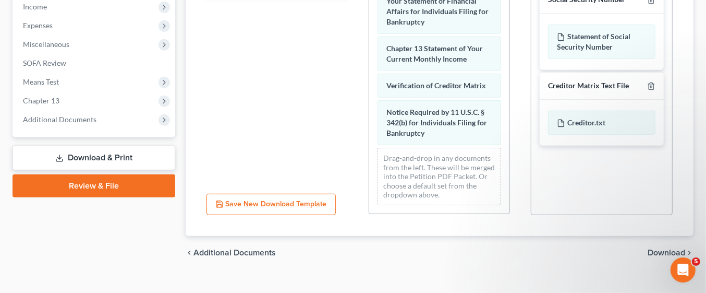
scroll to position [350, 0]
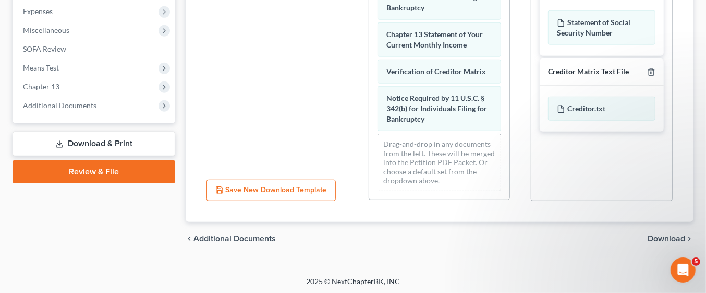
click at [654, 237] on span "Download" at bounding box center [667, 238] width 38 height 8
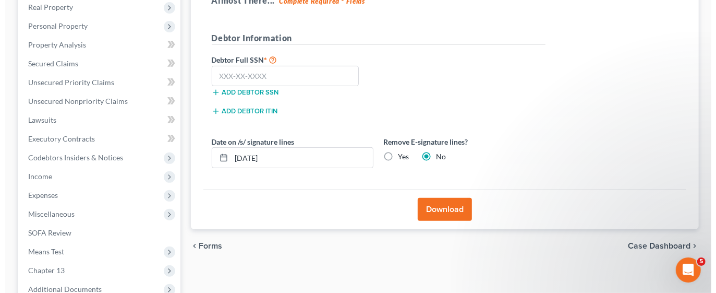
scroll to position [165, 0]
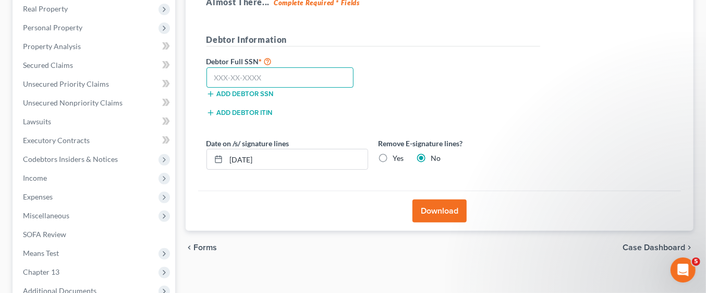
paste input "130-21-9020"
type input "1"
paste input "151-64-8653"
type input "151-64-8653"
click at [456, 206] on button "Download" at bounding box center [439, 210] width 54 height 23
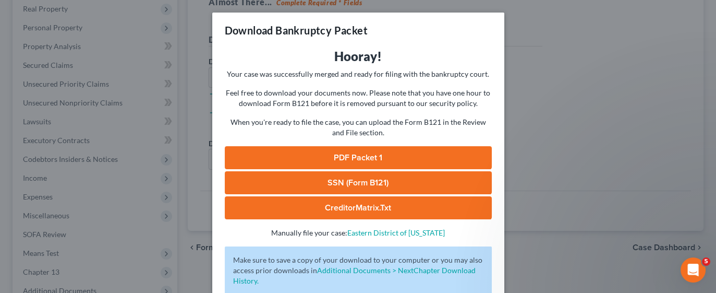
click at [399, 160] on link "PDF Packet 1" at bounding box center [358, 157] width 267 height 23
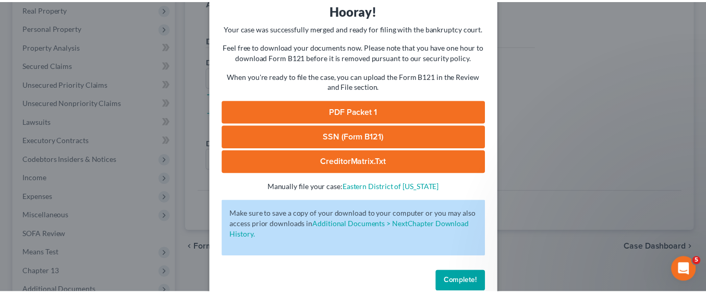
scroll to position [65, 0]
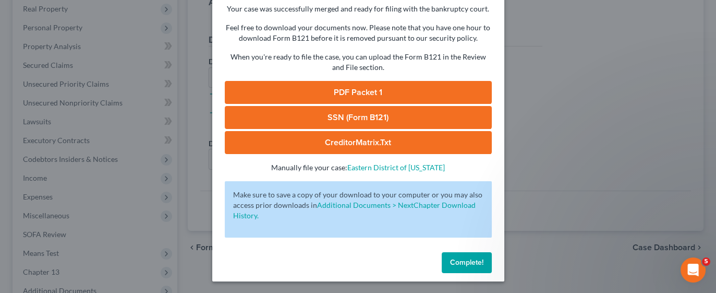
click at [472, 263] on span "Complete!" at bounding box center [466, 262] width 33 height 9
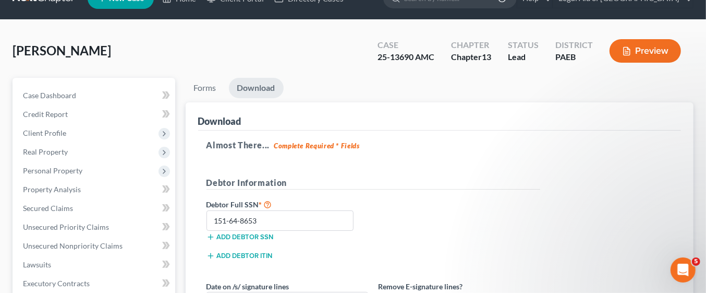
scroll to position [0, 0]
